Goal: Task Accomplishment & Management: Complete application form

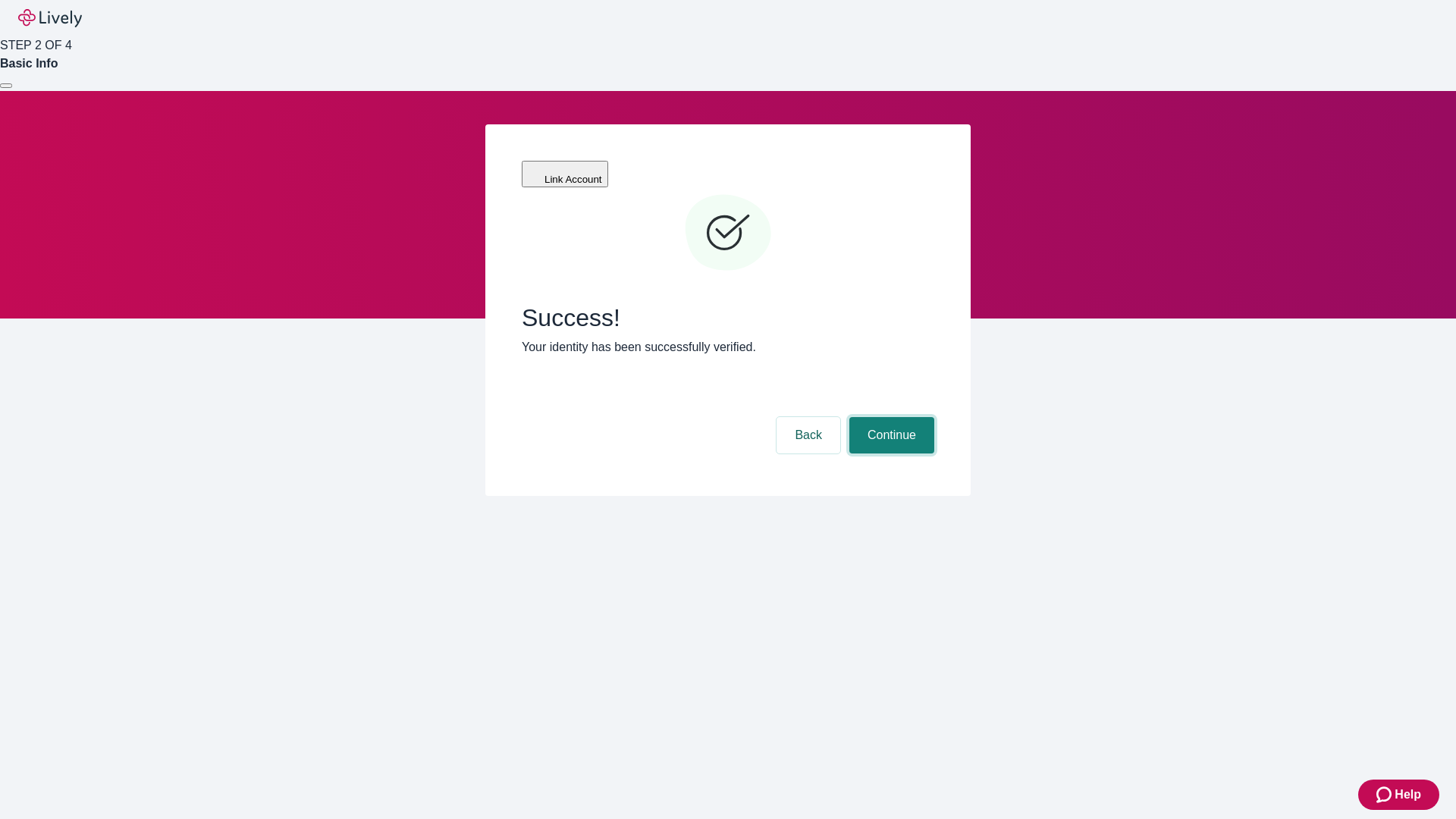
click at [889, 417] on button "Continue" at bounding box center [892, 435] width 85 height 36
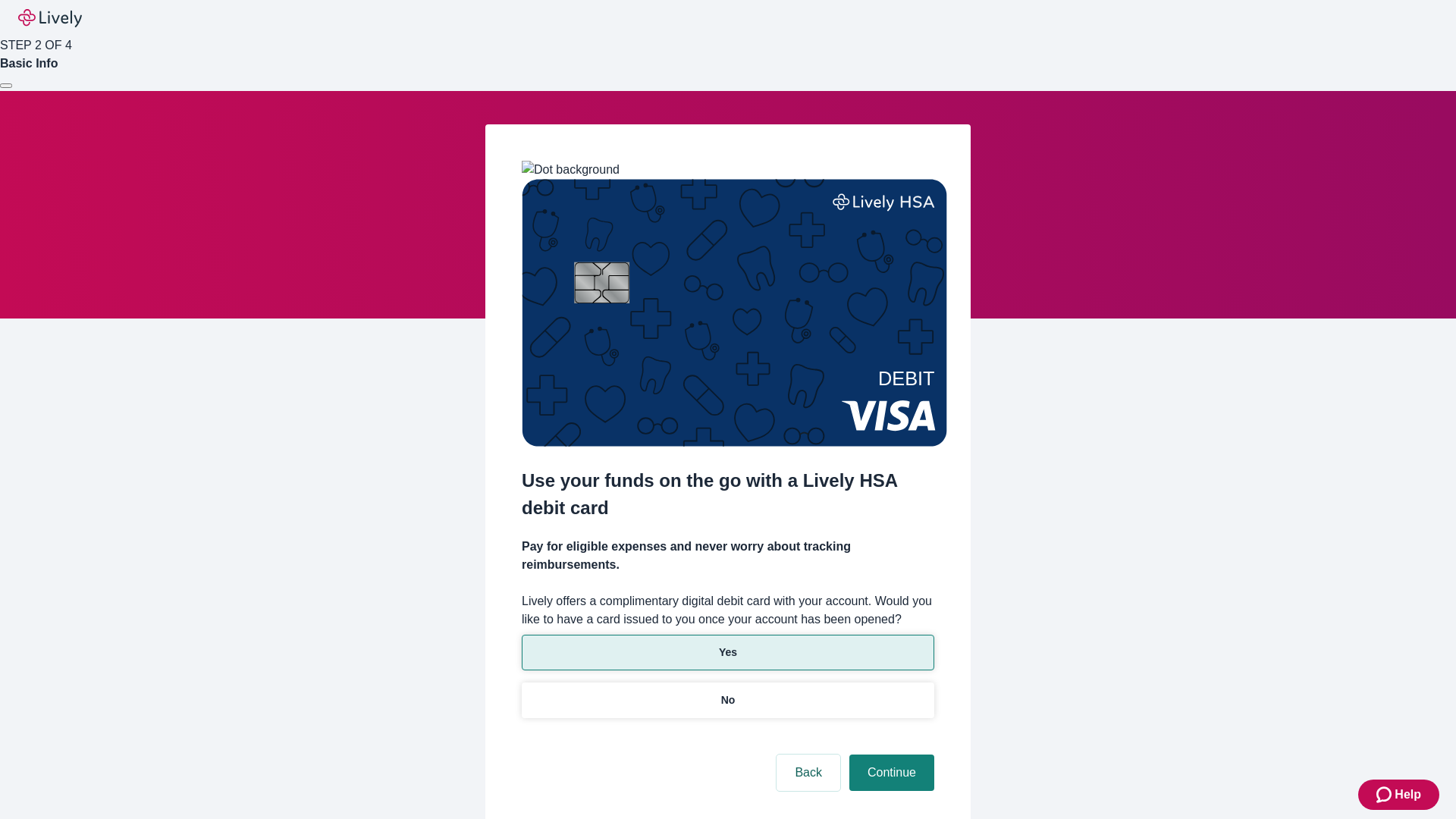
click at [727, 644] on p "Yes" at bounding box center [728, 652] width 19 height 16
click at [889, 755] on button "Continue" at bounding box center [892, 772] width 85 height 36
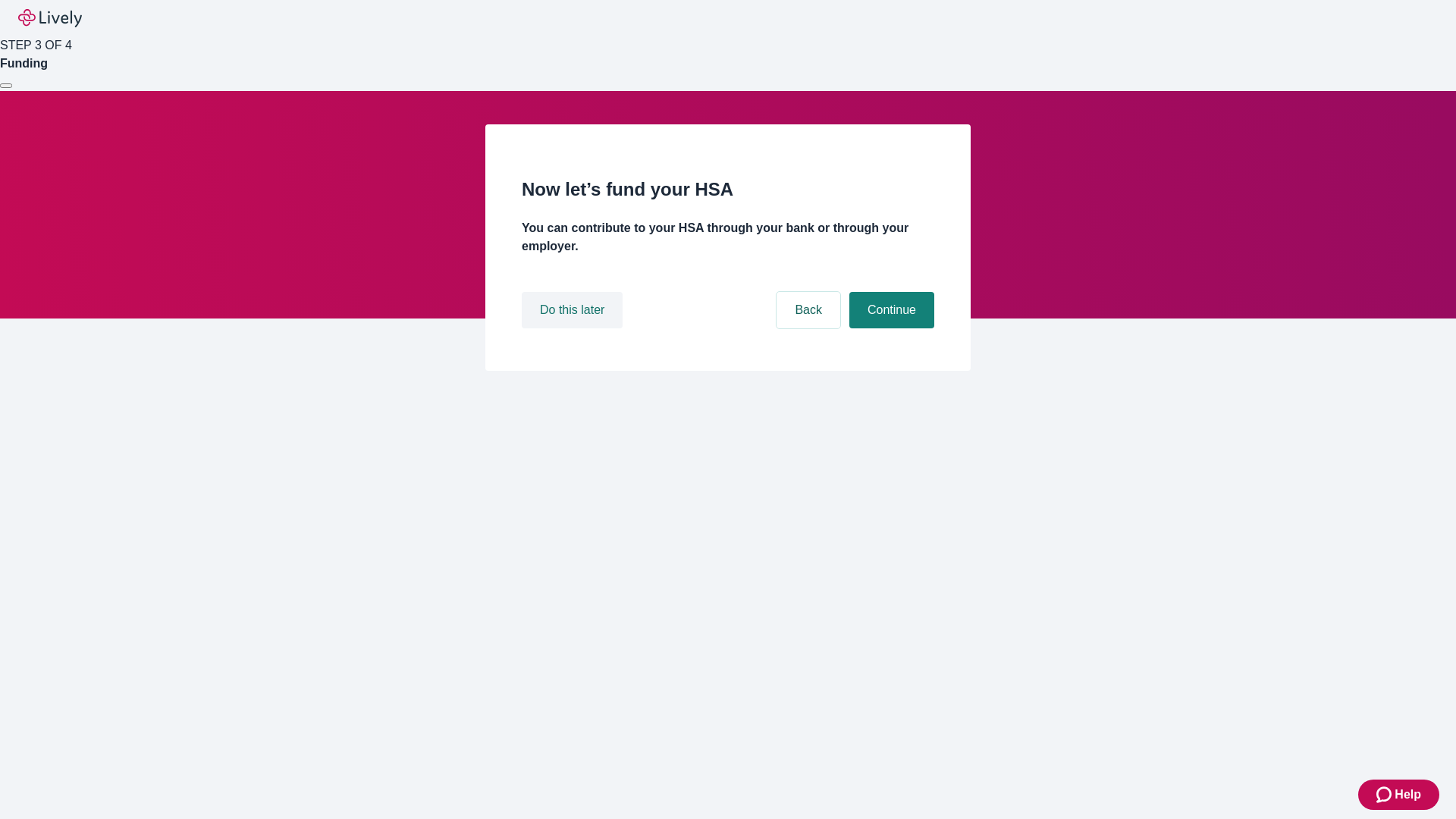
click at [574, 329] on button "Do this later" at bounding box center [572, 309] width 100 height 36
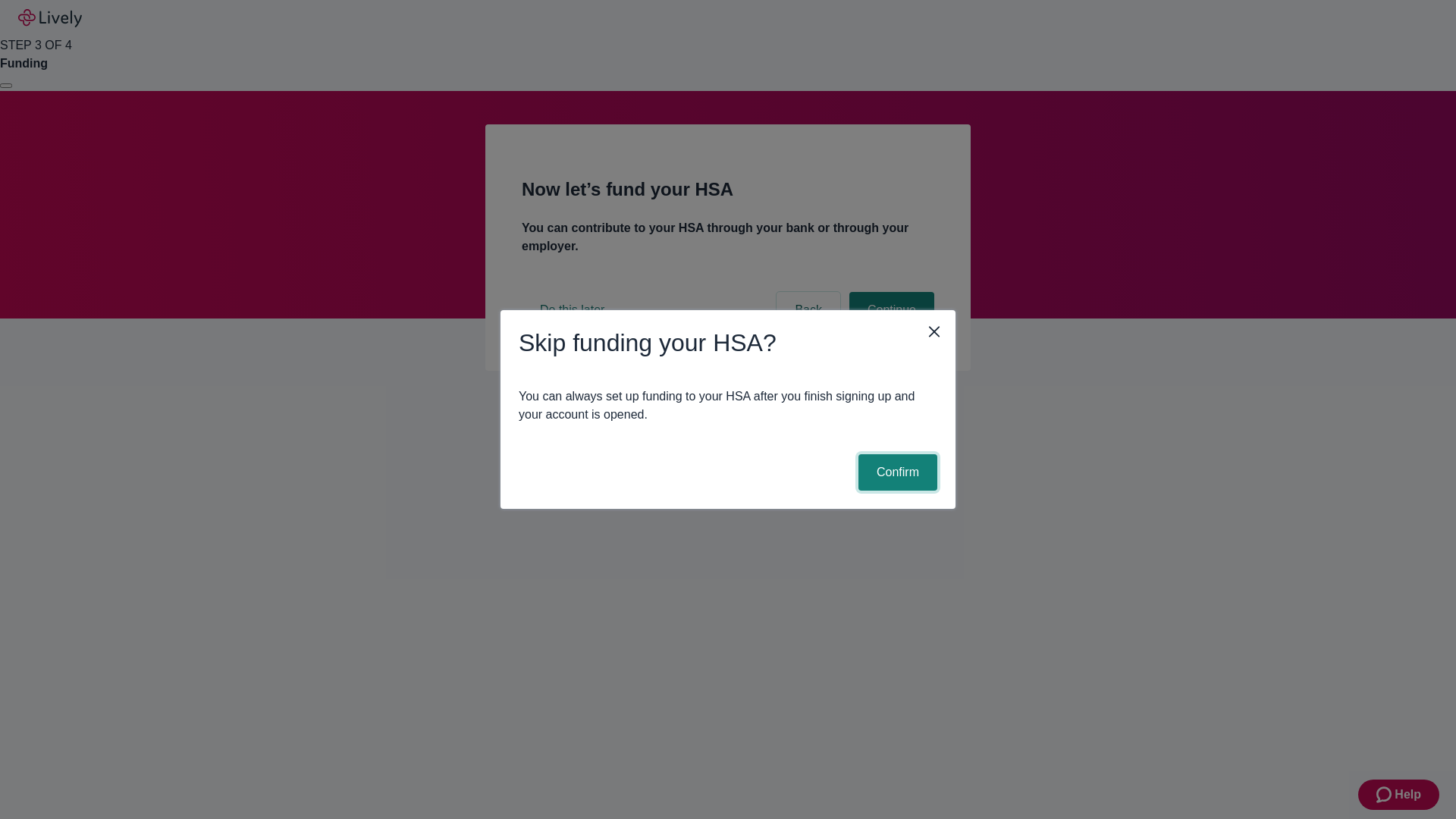
click at [895, 473] on button "Confirm" at bounding box center [897, 472] width 78 height 36
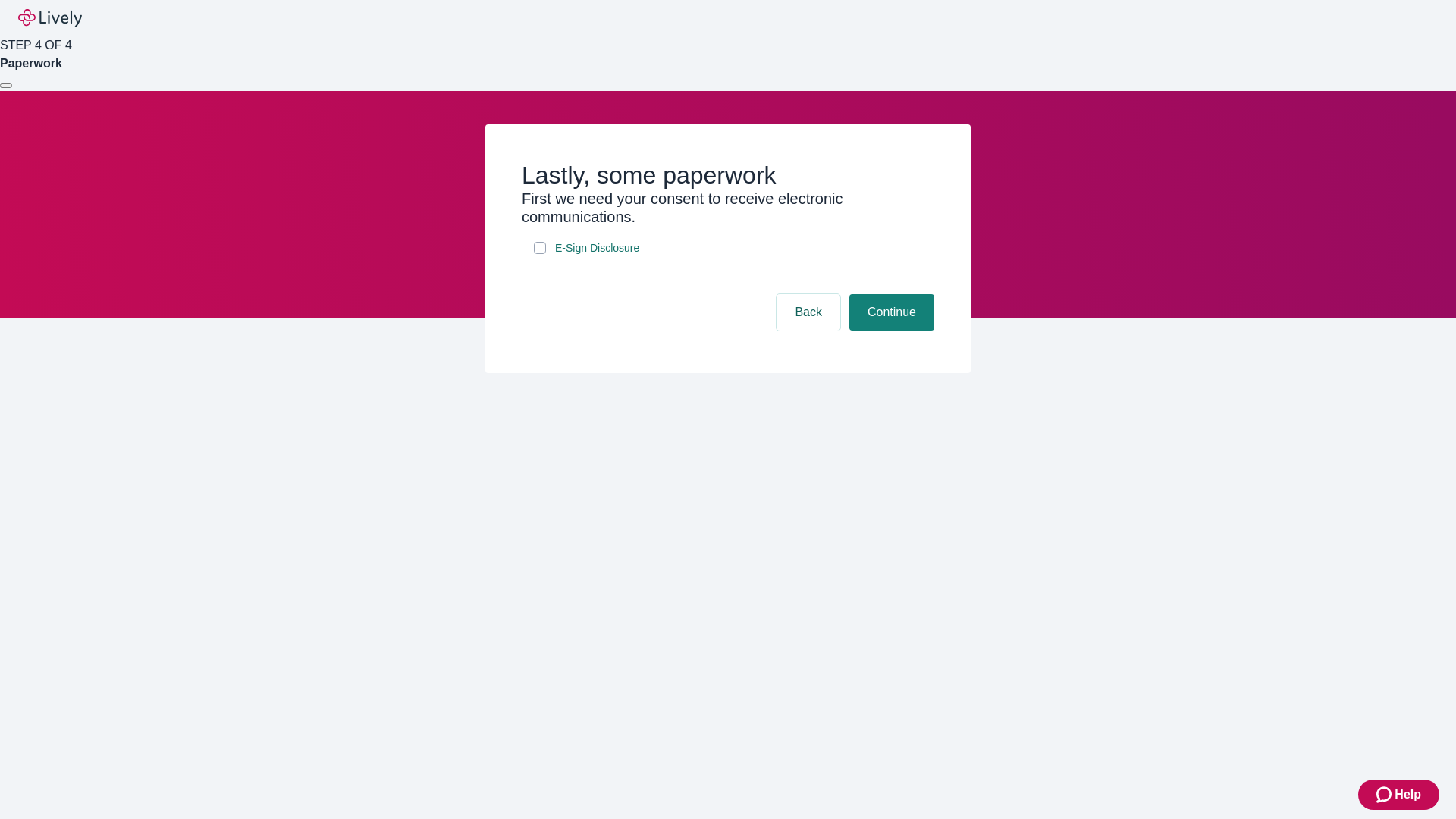
click at [540, 254] on input "E-Sign Disclosure" at bounding box center [540, 248] width 12 height 12
checkbox input "true"
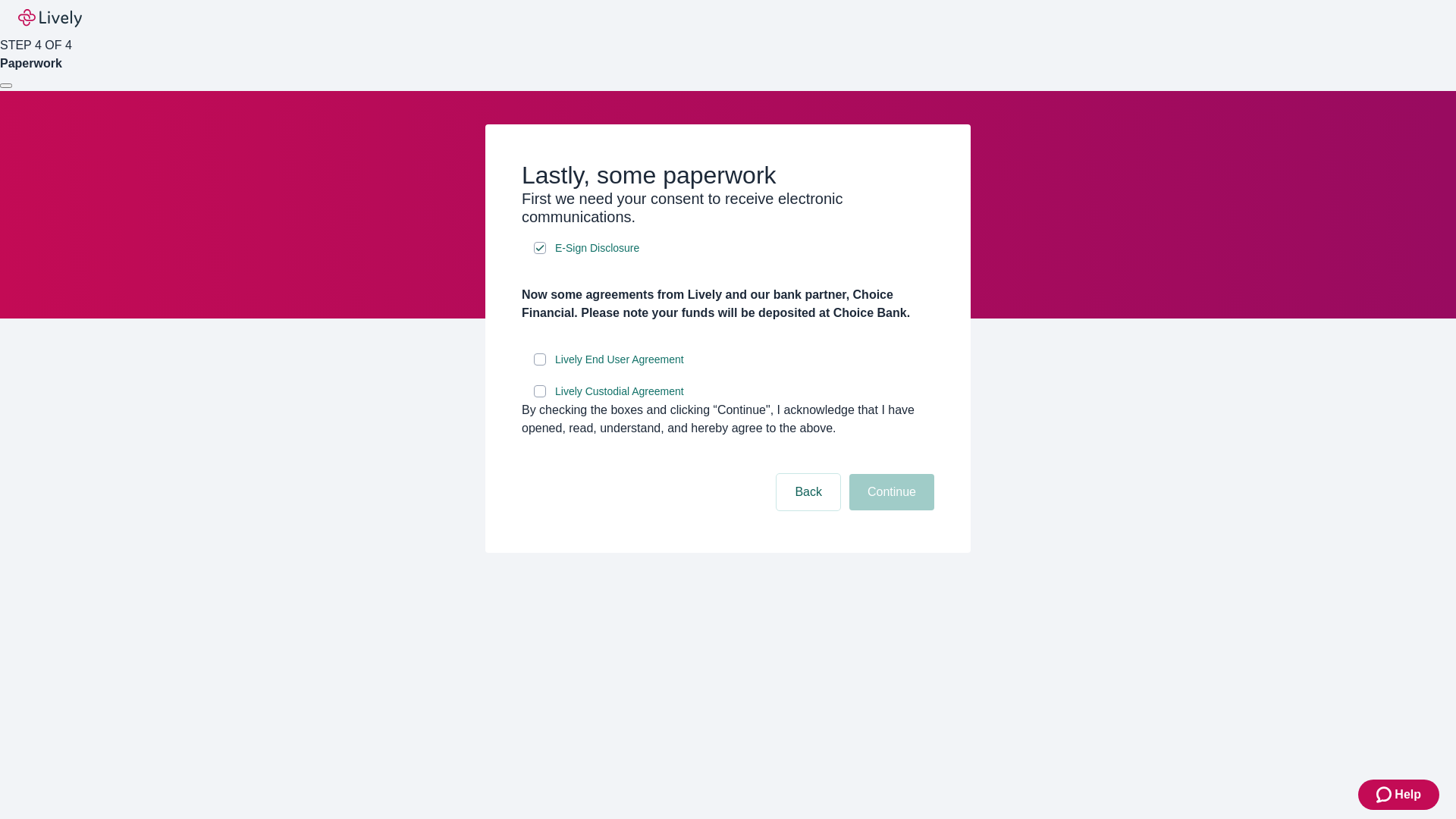
click at [540, 366] on input "Lively End User Agreement" at bounding box center [540, 360] width 12 height 12
checkbox input "true"
click at [540, 398] on input "Lively Custodial Agreement" at bounding box center [540, 391] width 12 height 12
checkbox input "true"
click at [889, 510] on button "Continue" at bounding box center [892, 492] width 85 height 36
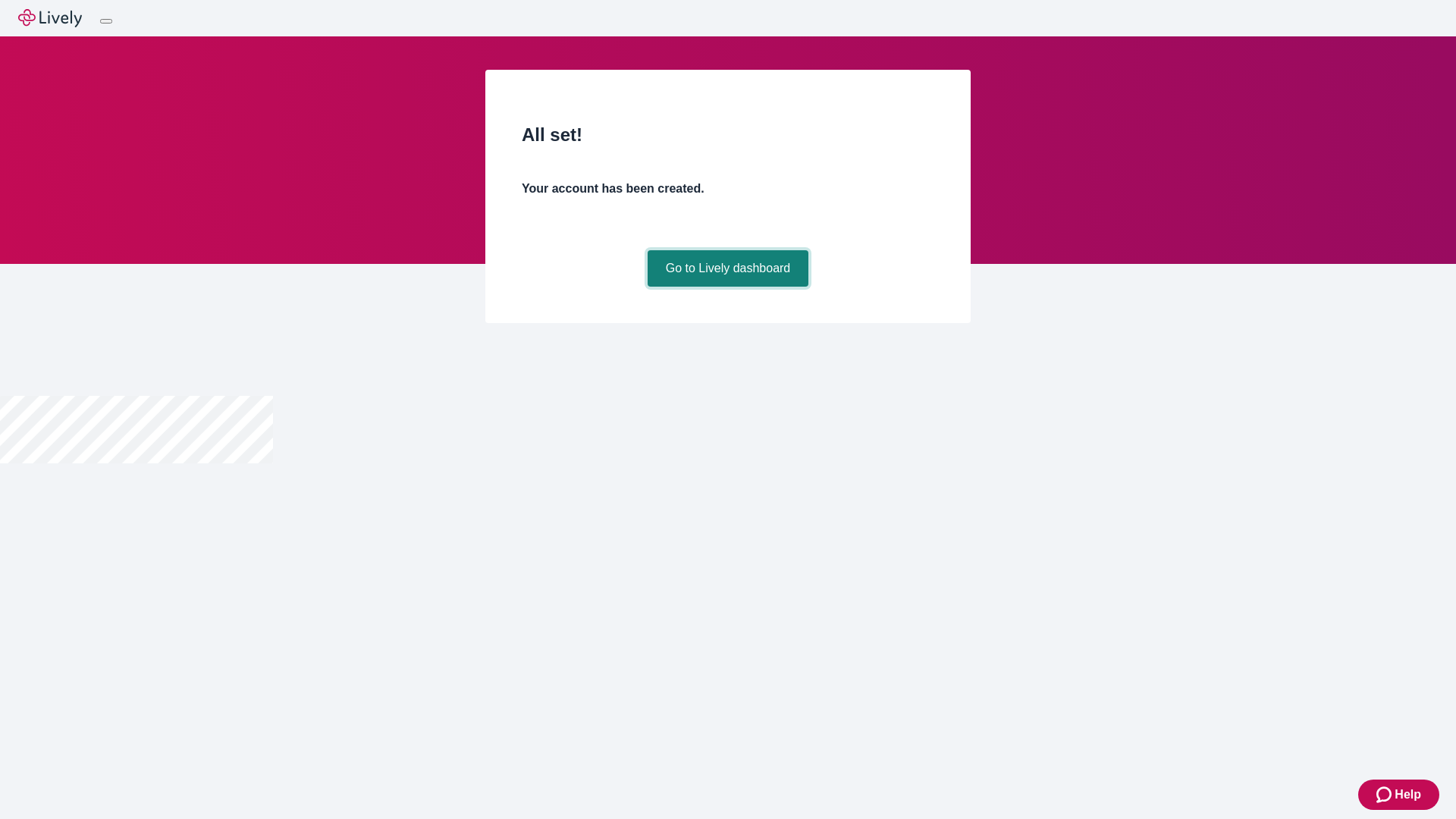
click at [727, 287] on link "Go to Lively dashboard" at bounding box center [728, 268] width 161 height 36
